Goal: Download file/media

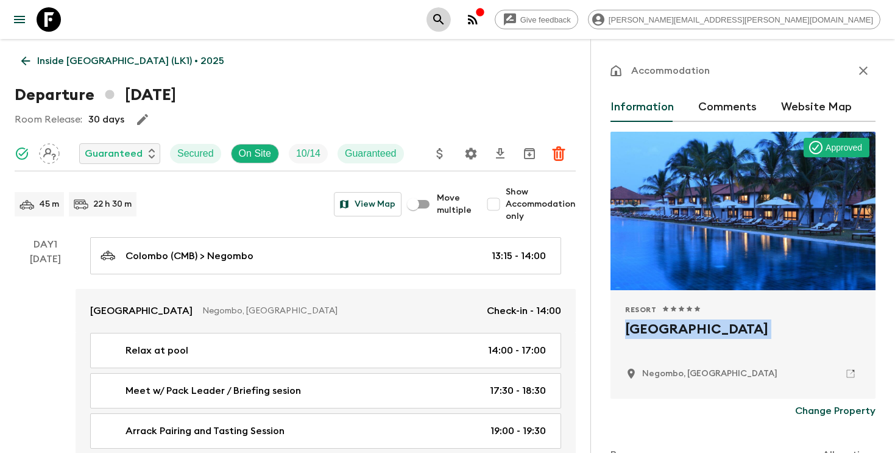
click at [446, 26] on icon "search adventures" at bounding box center [438, 19] width 15 height 15
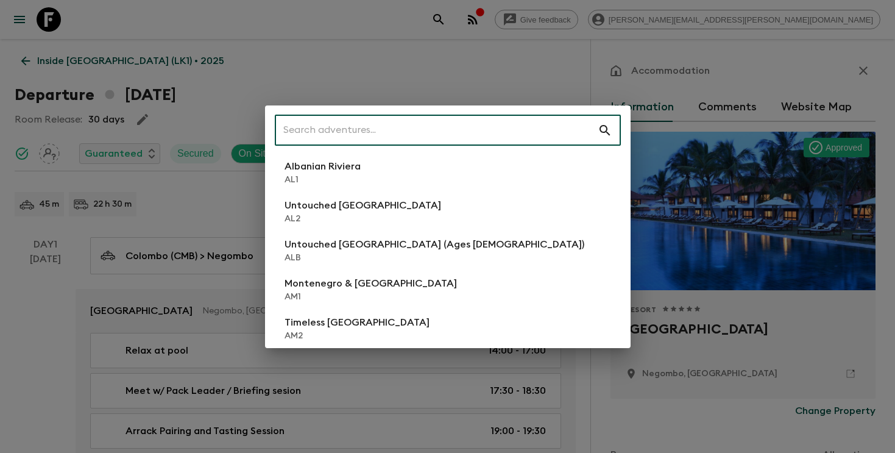
click at [460, 130] on input "text" at bounding box center [436, 130] width 323 height 34
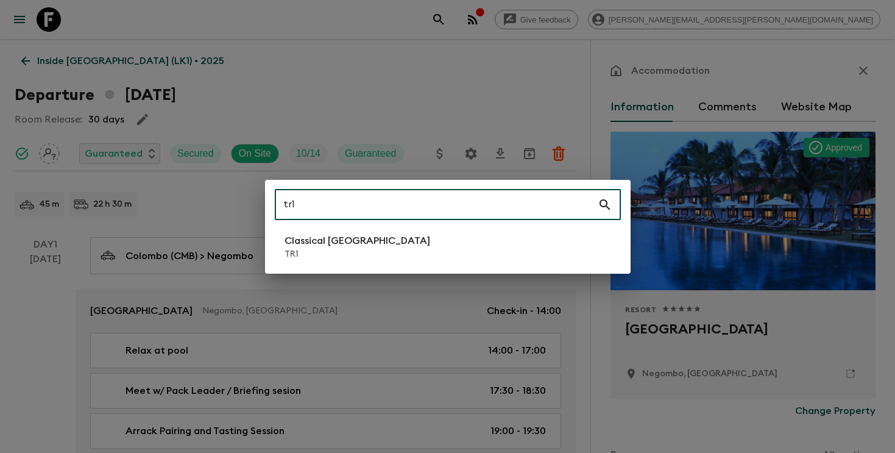
type input "tr1"
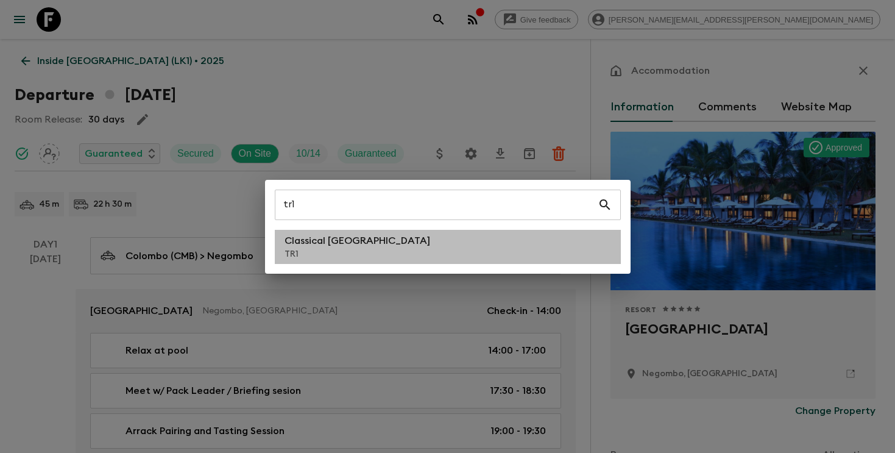
click at [368, 255] on li "Classical Türkiye TR1" at bounding box center [448, 247] width 346 height 34
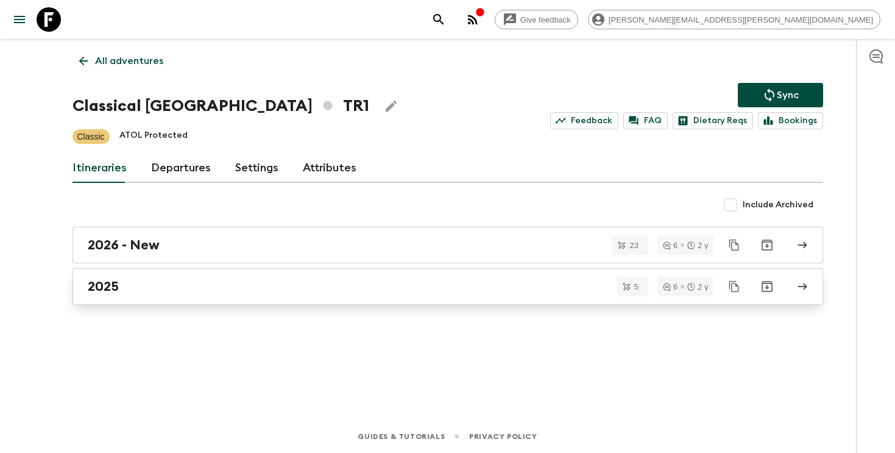
click at [362, 278] on div "2025" at bounding box center [436, 286] width 697 height 16
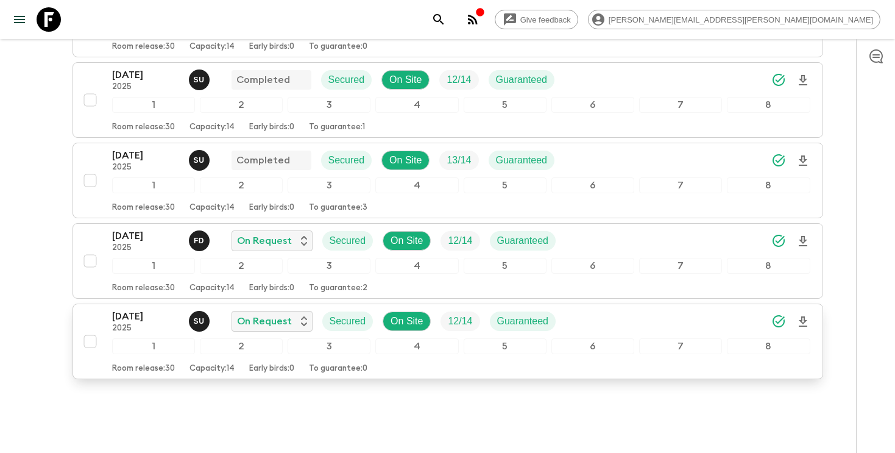
scroll to position [260, 0]
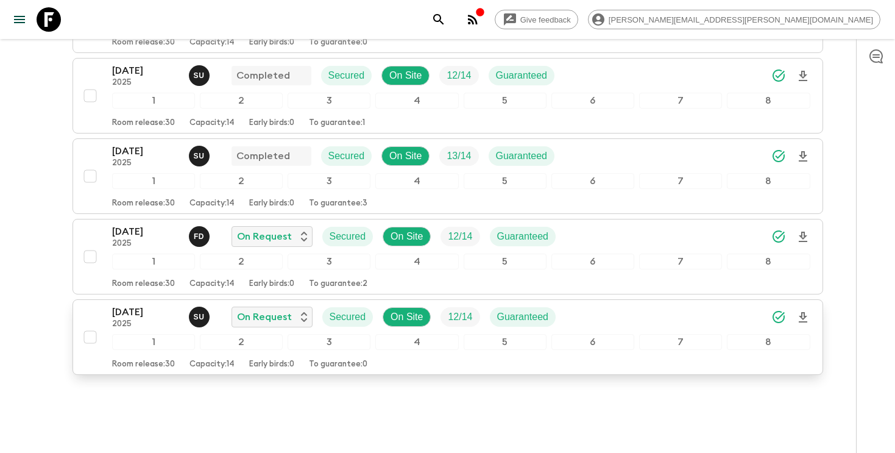
click at [803, 322] on icon "Download Onboarding" at bounding box center [803, 317] width 9 height 10
